Goal: Task Accomplishment & Management: Check status

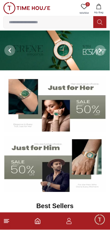
click at [6, 223] on line at bounding box center [6, 223] width 4 height 0
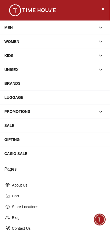
scroll to position [59, 0]
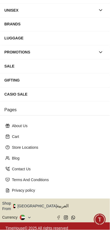
click at [33, 207] on button "Shop From [GEOGRAPHIC_DATA]" at bounding box center [31, 206] width 59 height 11
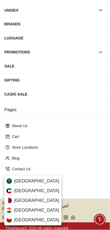
click at [41, 182] on div "[GEOGRAPHIC_DATA]" at bounding box center [32, 182] width 57 height 10
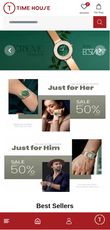
click at [72, 221] on icon "button" at bounding box center [69, 221] width 6 height 6
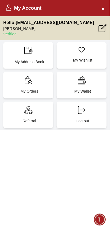
click at [21, 83] on div "My Orders" at bounding box center [28, 85] width 50 height 26
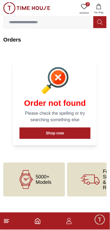
click at [7, 222] on line at bounding box center [6, 222] width 5 height 0
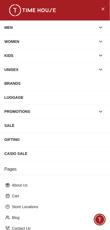
scroll to position [59, 0]
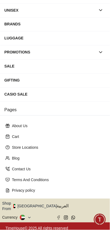
click at [27, 206] on button "Shop From [GEOGRAPHIC_DATA]" at bounding box center [31, 206] width 59 height 11
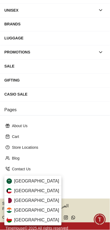
click at [15, 179] on span "[GEOGRAPHIC_DATA]" at bounding box center [36, 181] width 45 height 6
